Goal: Task Accomplishment & Management: Manage account settings

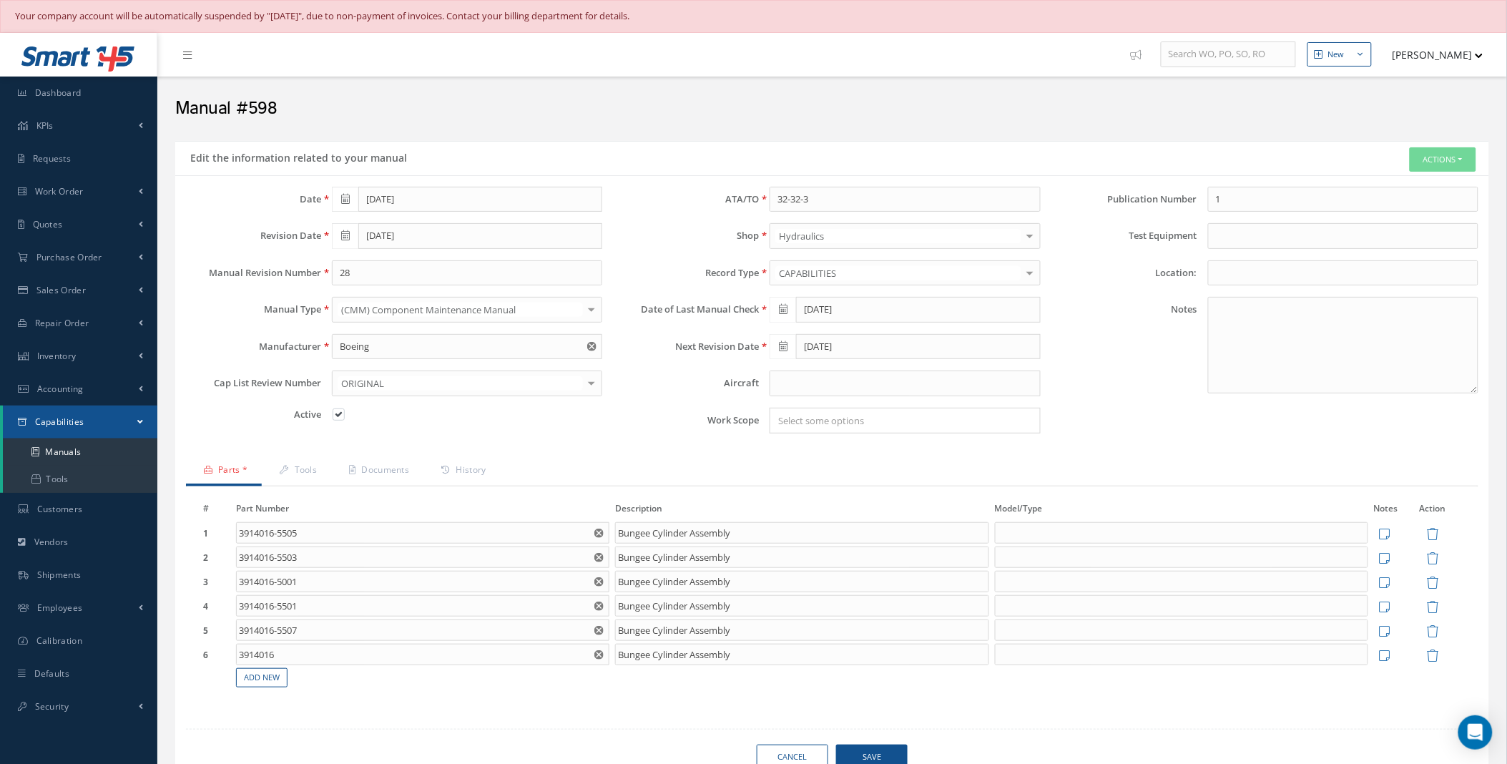
click at [351, 237] on span at bounding box center [345, 236] width 26 height 26
click at [410, 430] on th "[DATE]" at bounding box center [407, 432] width 150 height 21
click at [375, 237] on input "08/11/2025" at bounding box center [480, 236] width 244 height 26
type input "07/01/2025"
click at [374, 738] on div "Loading… Date 05/22/2020 Revision Date 07/01/2025 Manual Revision Number 28 Man…" at bounding box center [832, 484] width 1293 height 595
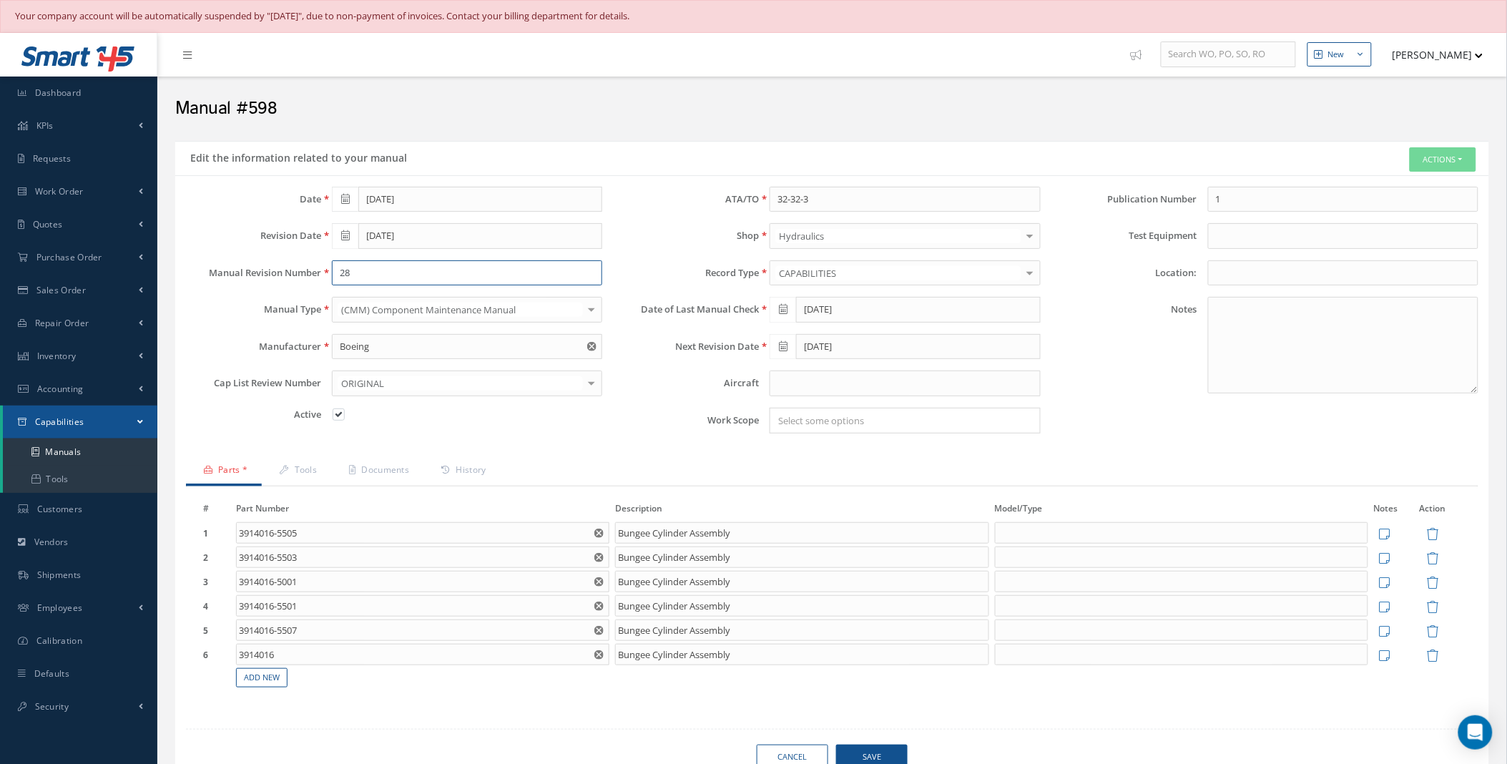
drag, startPoint x: 359, startPoint y: 276, endPoint x: 302, endPoint y: 277, distance: 57.2
click at [302, 277] on div "Manual Revision Number 28" at bounding box center [394, 273] width 438 height 26
type input "31"
click at [791, 312] on span at bounding box center [783, 310] width 26 height 26
click at [841, 512] on th "[DATE]" at bounding box center [846, 507] width 150 height 21
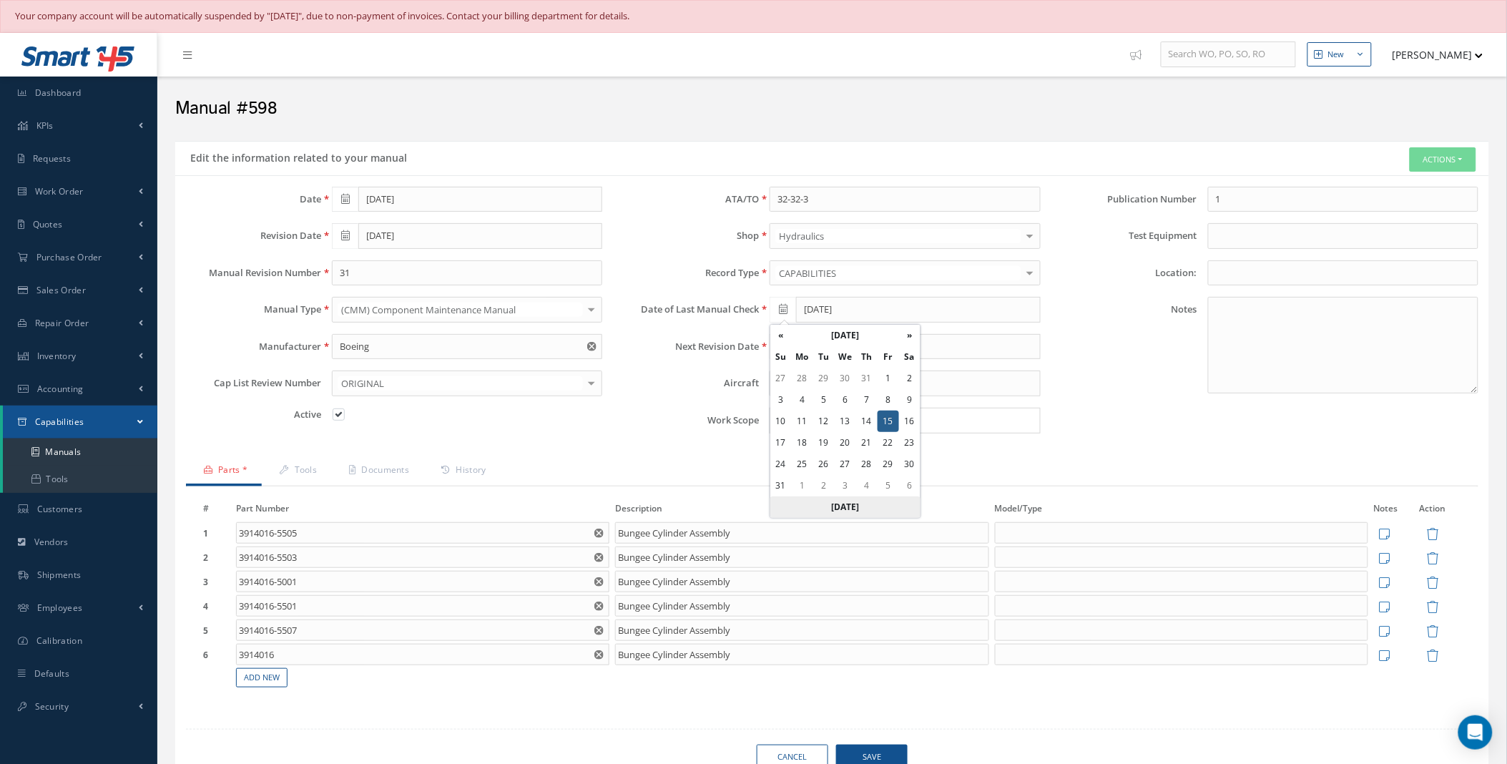
type input "08/11/2025"
type input "10/10/2025"
click at [873, 753] on span "Save" at bounding box center [872, 757] width 72 height 25
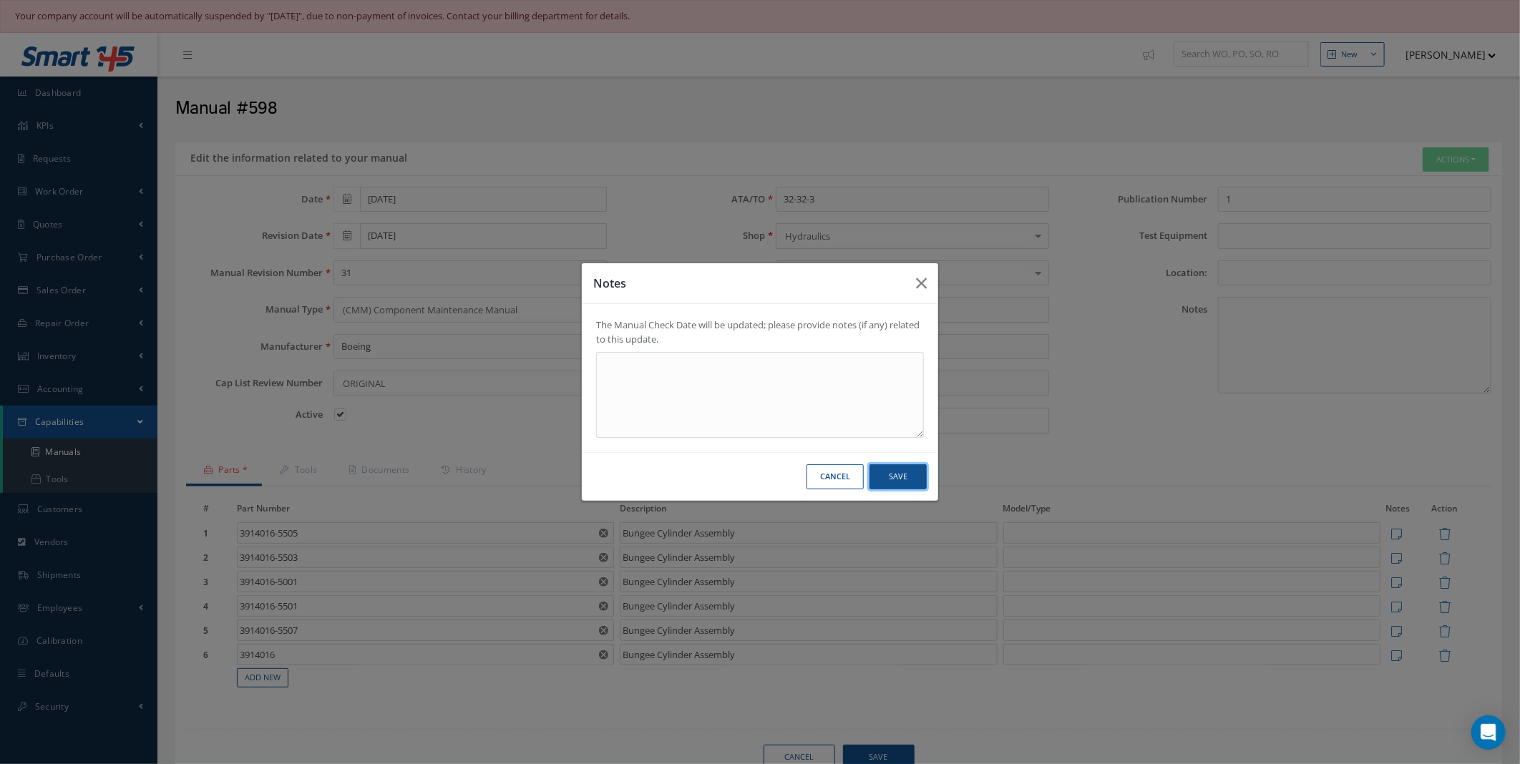
click at [904, 476] on button "Save" at bounding box center [897, 476] width 57 height 25
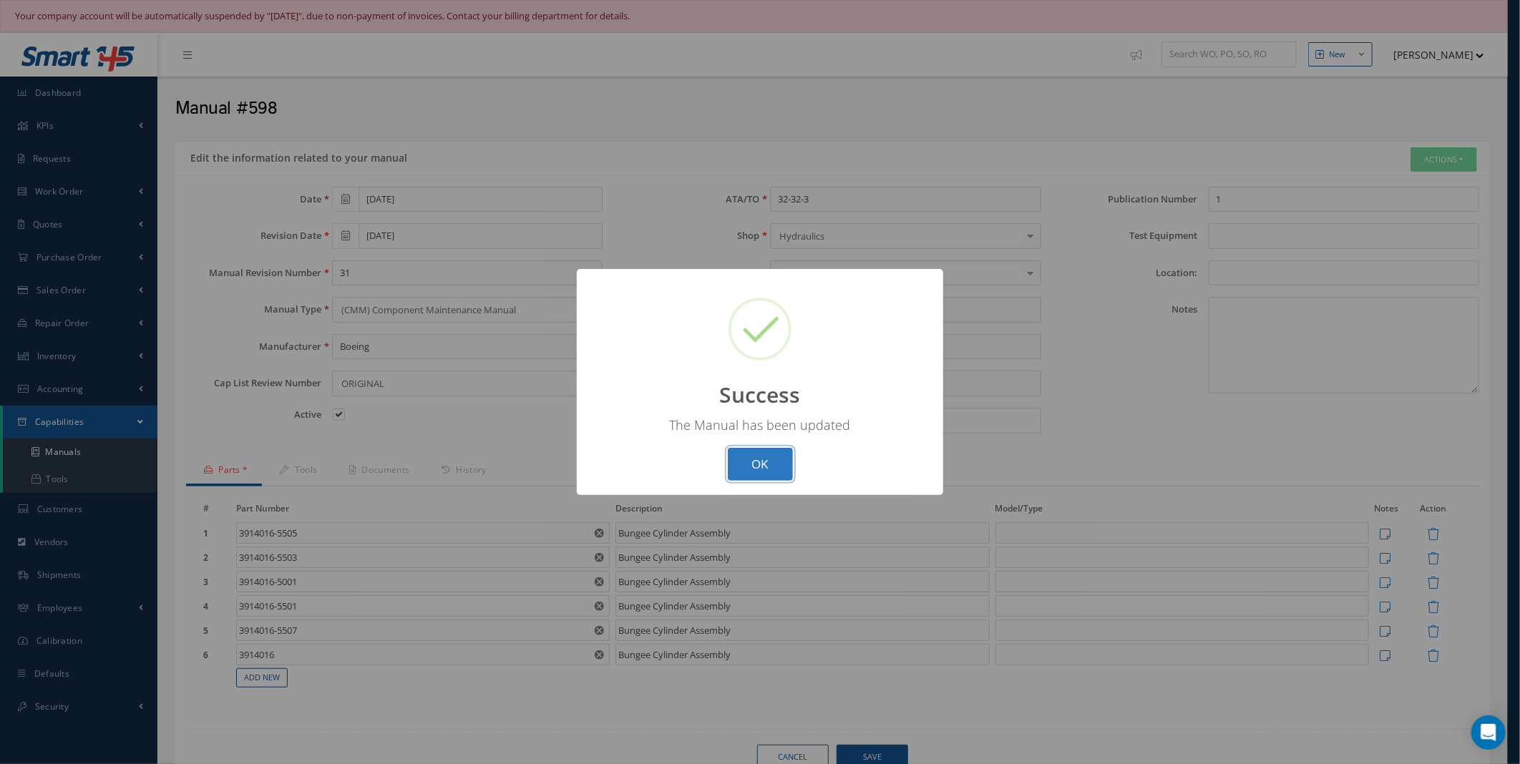
click at [776, 462] on button "OK" at bounding box center [760, 465] width 65 height 34
select select "25"
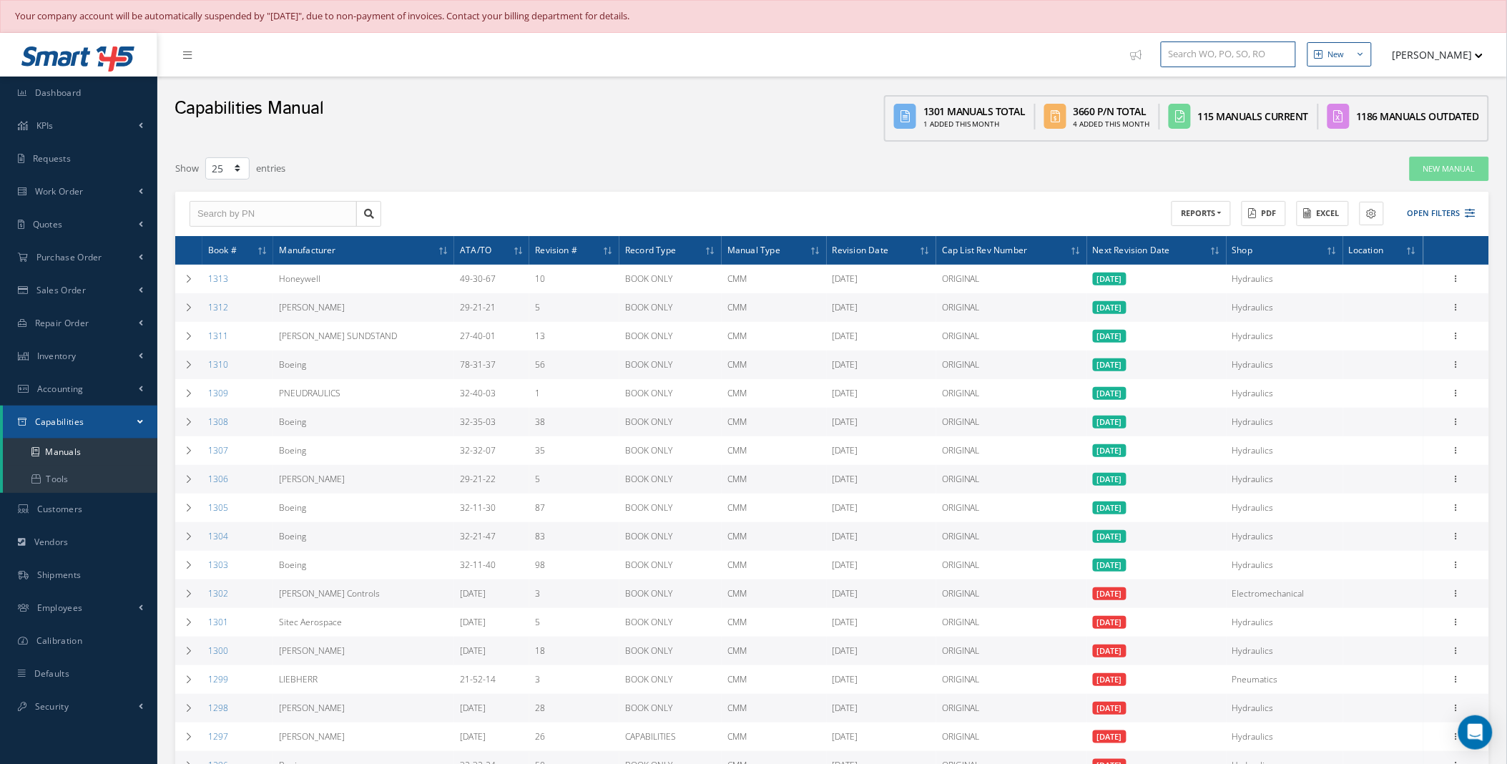
click at [1252, 49] on input "text" at bounding box center [1228, 54] width 135 height 26
type input "176785"
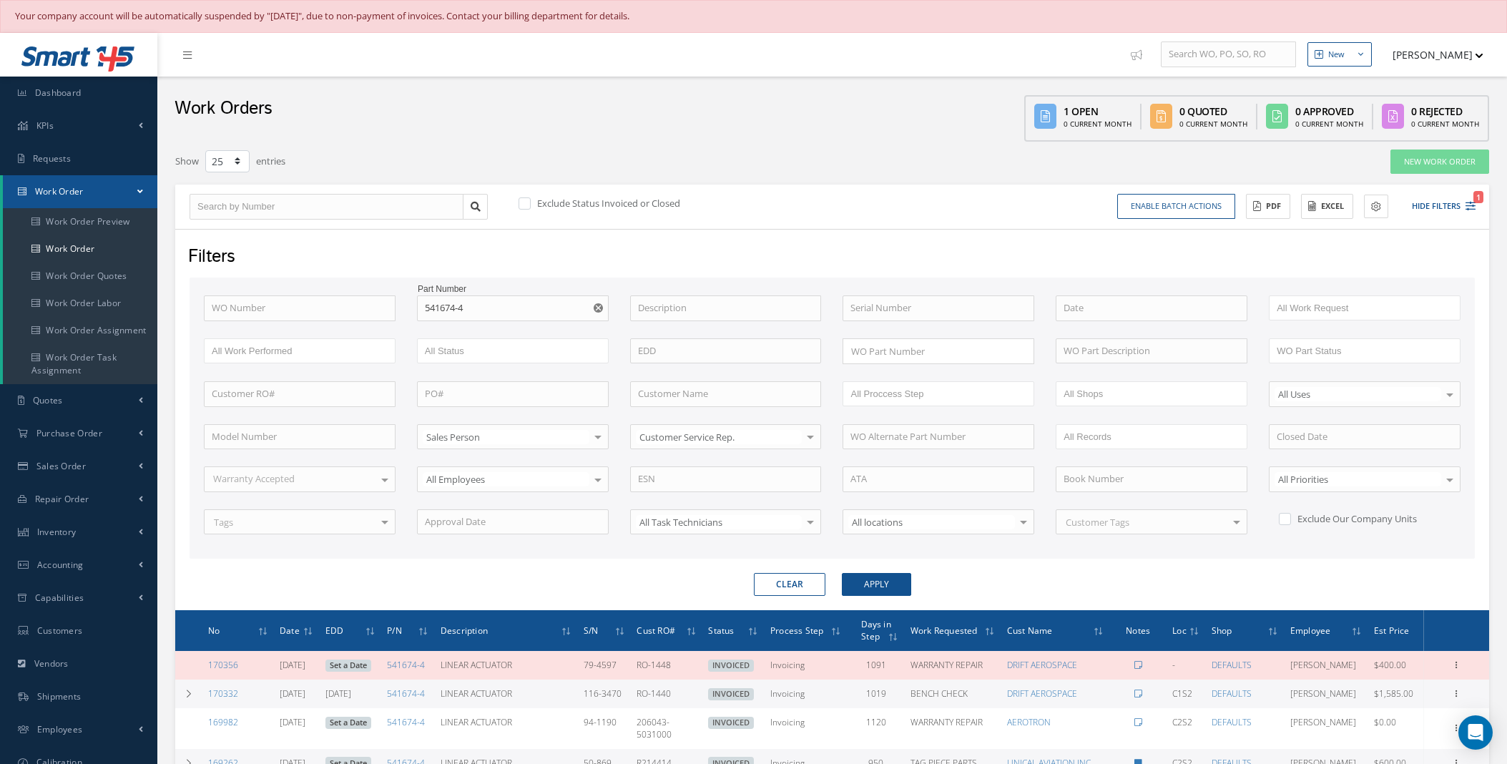
select select "25"
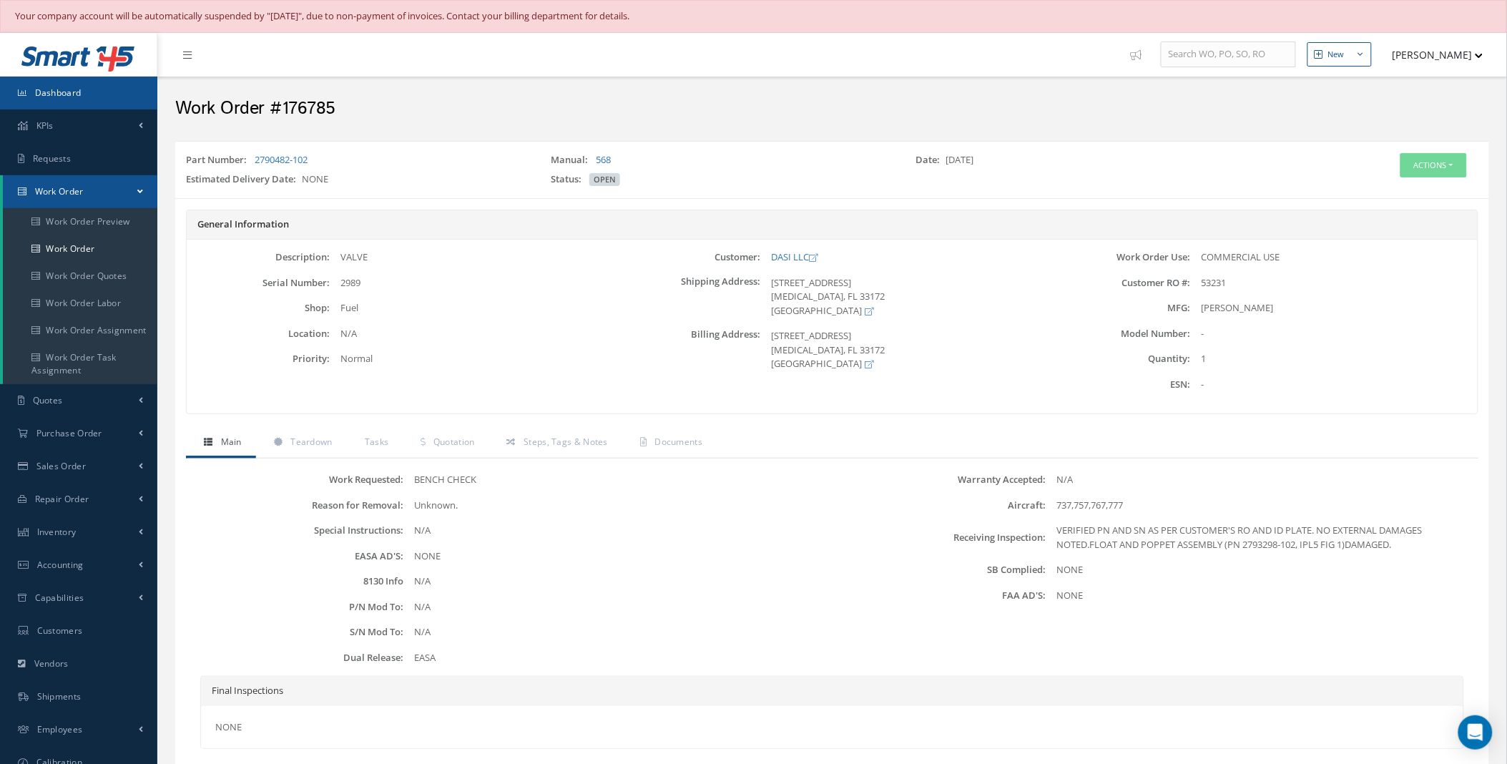
click at [72, 97] on span "Dashboard" at bounding box center [58, 93] width 47 height 12
